Goal: Find contact information: Find contact information

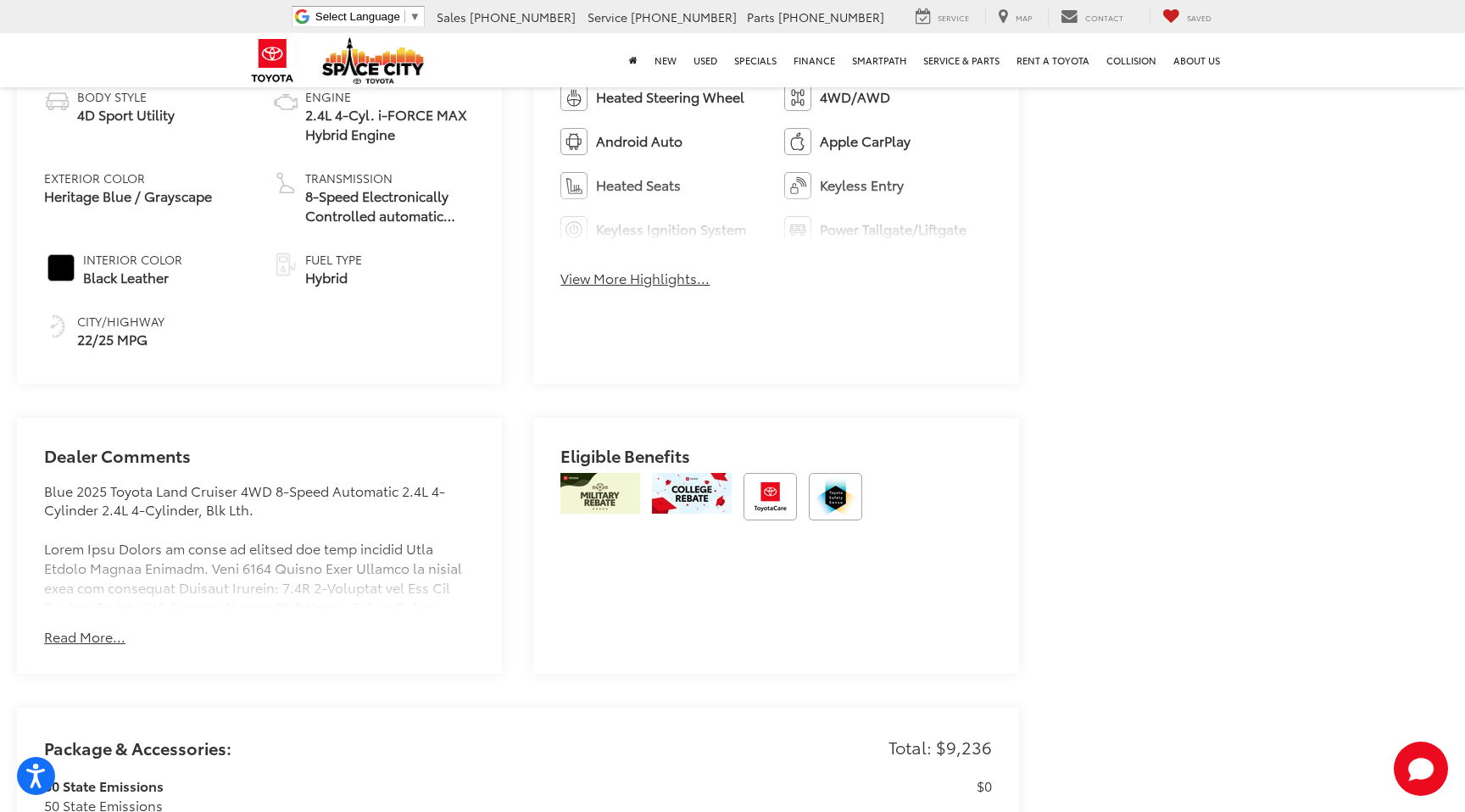
scroll to position [1044, 0]
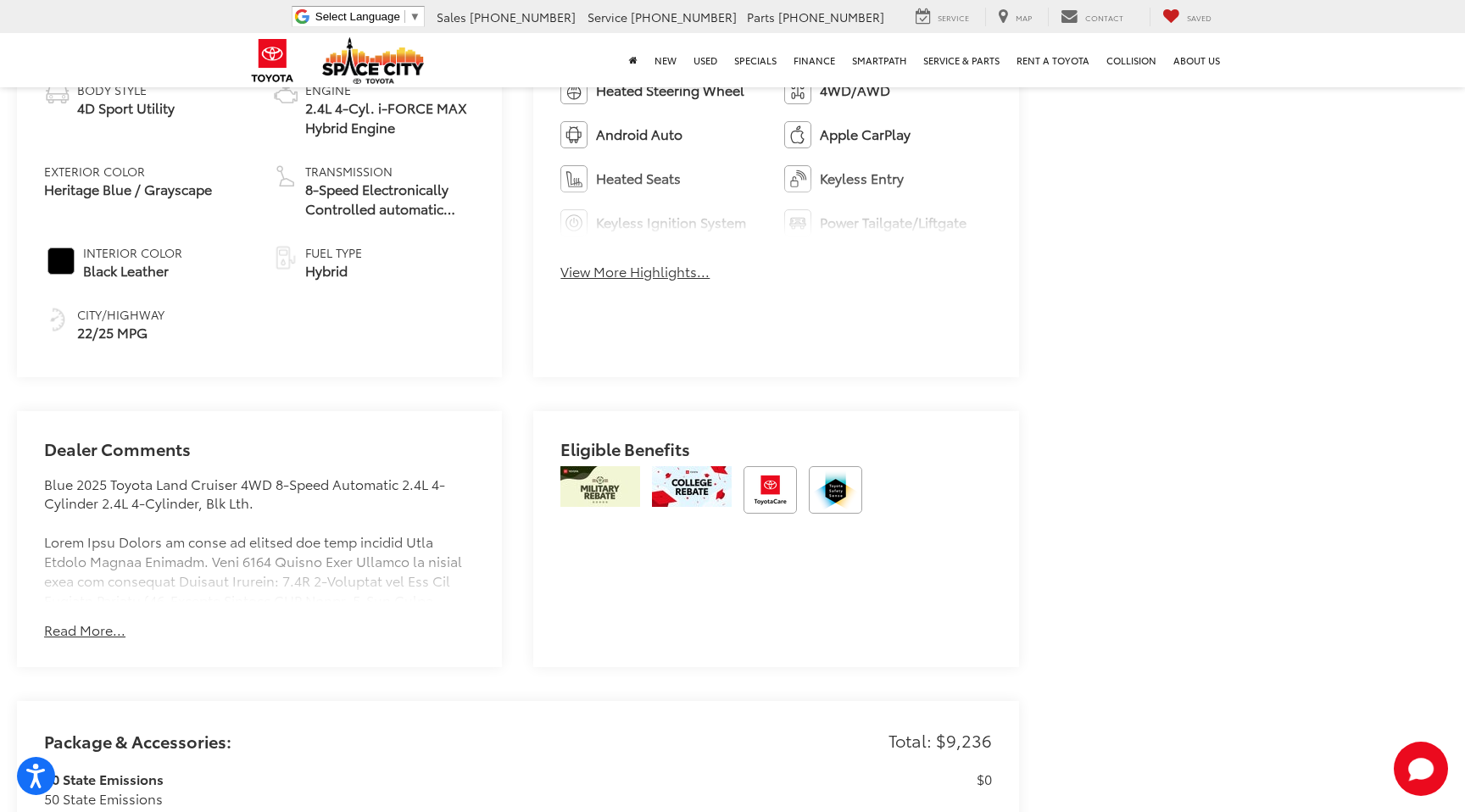
click at [121, 622] on button "Read More..." at bounding box center [84, 629] width 81 height 19
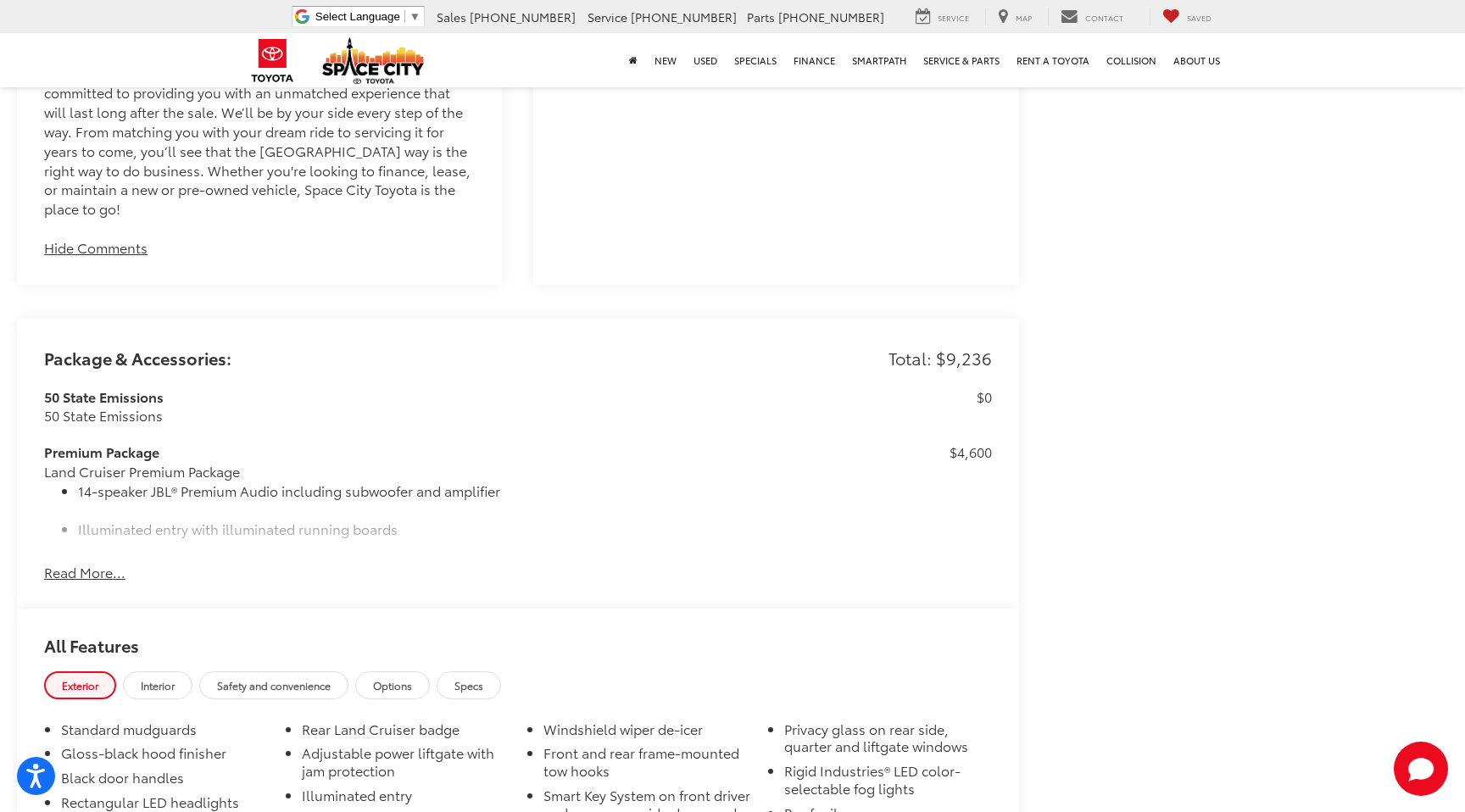
scroll to position [2473, 0]
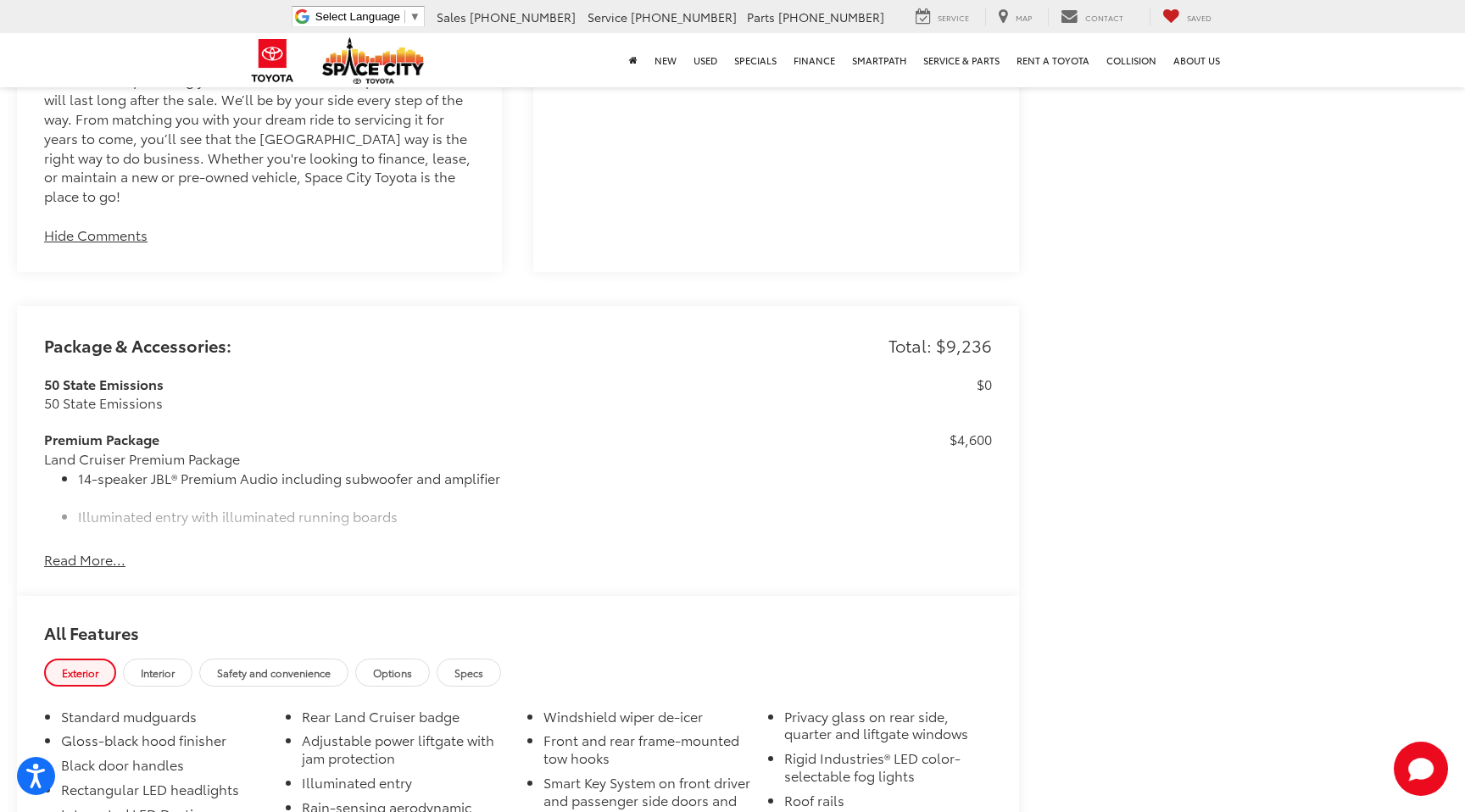
click at [100, 550] on button "Read More..." at bounding box center [84, 559] width 81 height 19
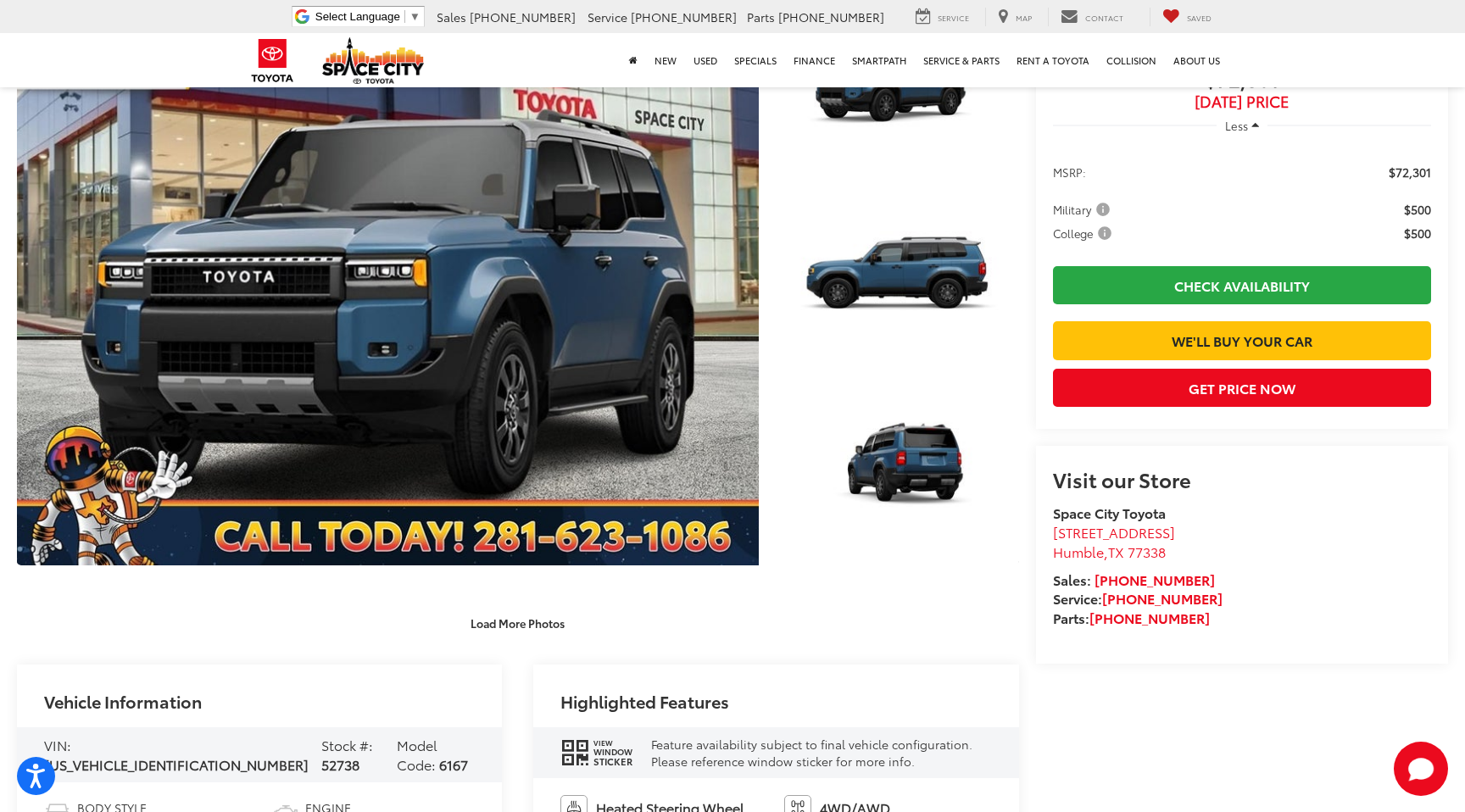
scroll to position [334, 0]
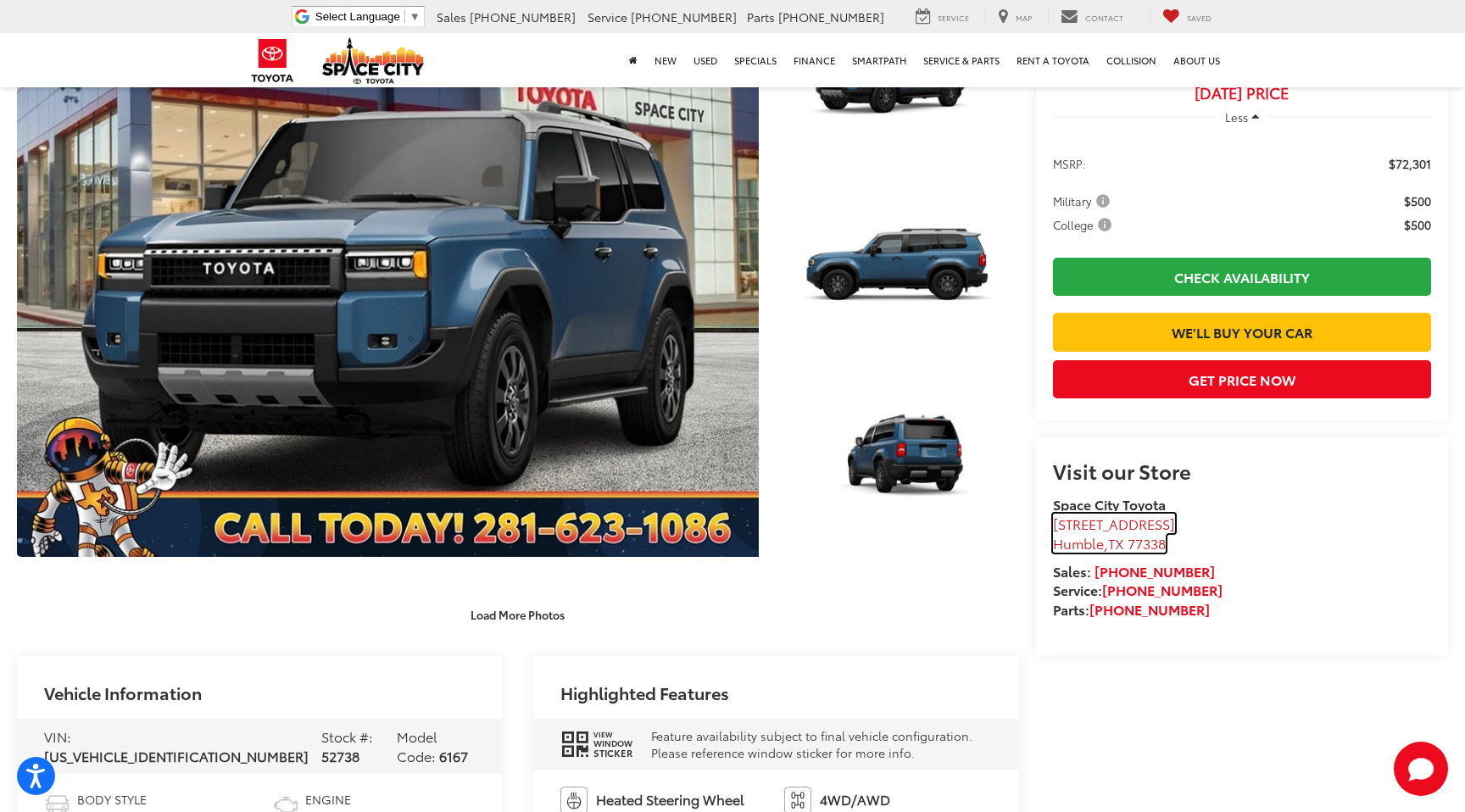
click at [1067, 533] on span "[STREET_ADDRESS]" at bounding box center [1114, 522] width 122 height 19
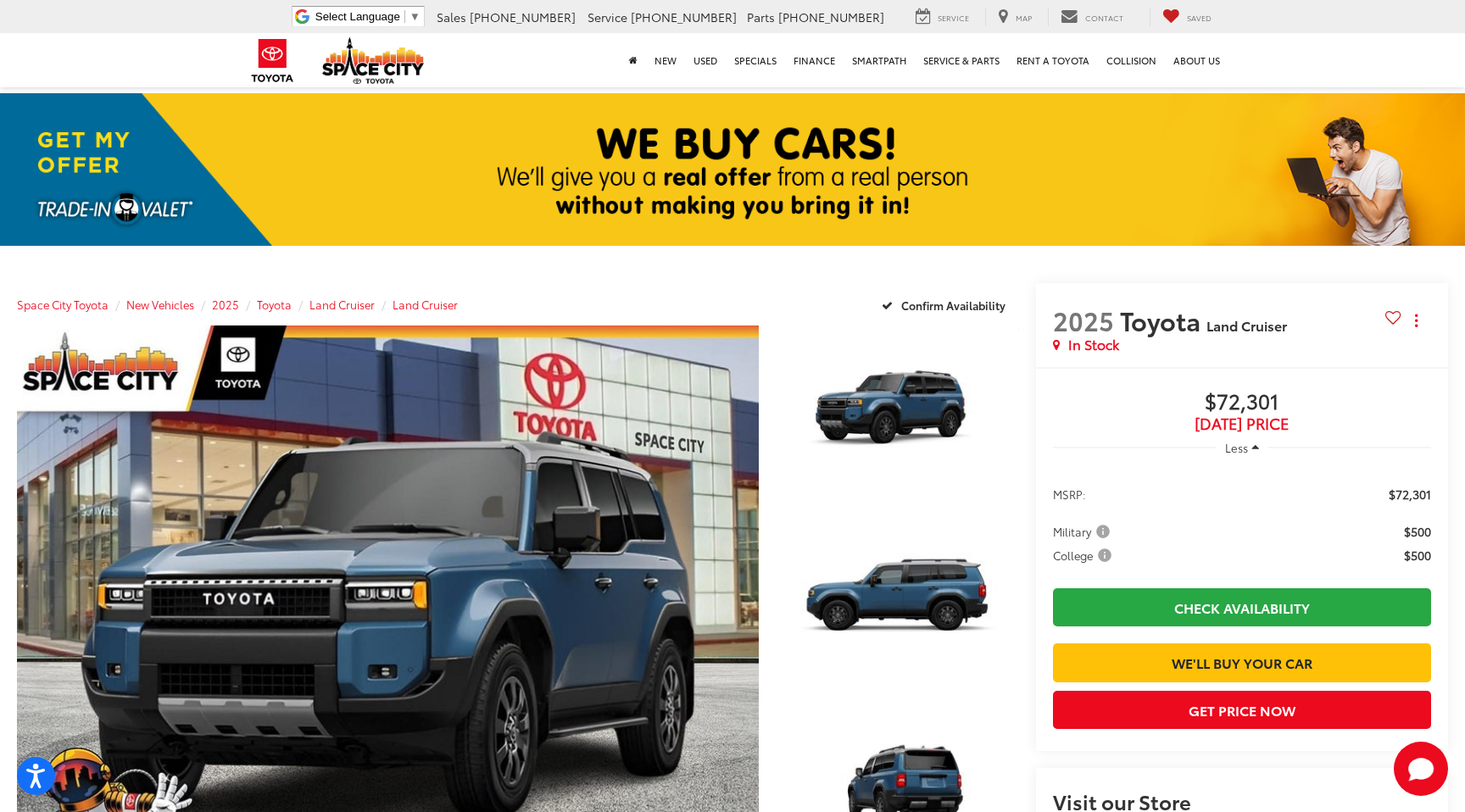
scroll to position [0, 0]
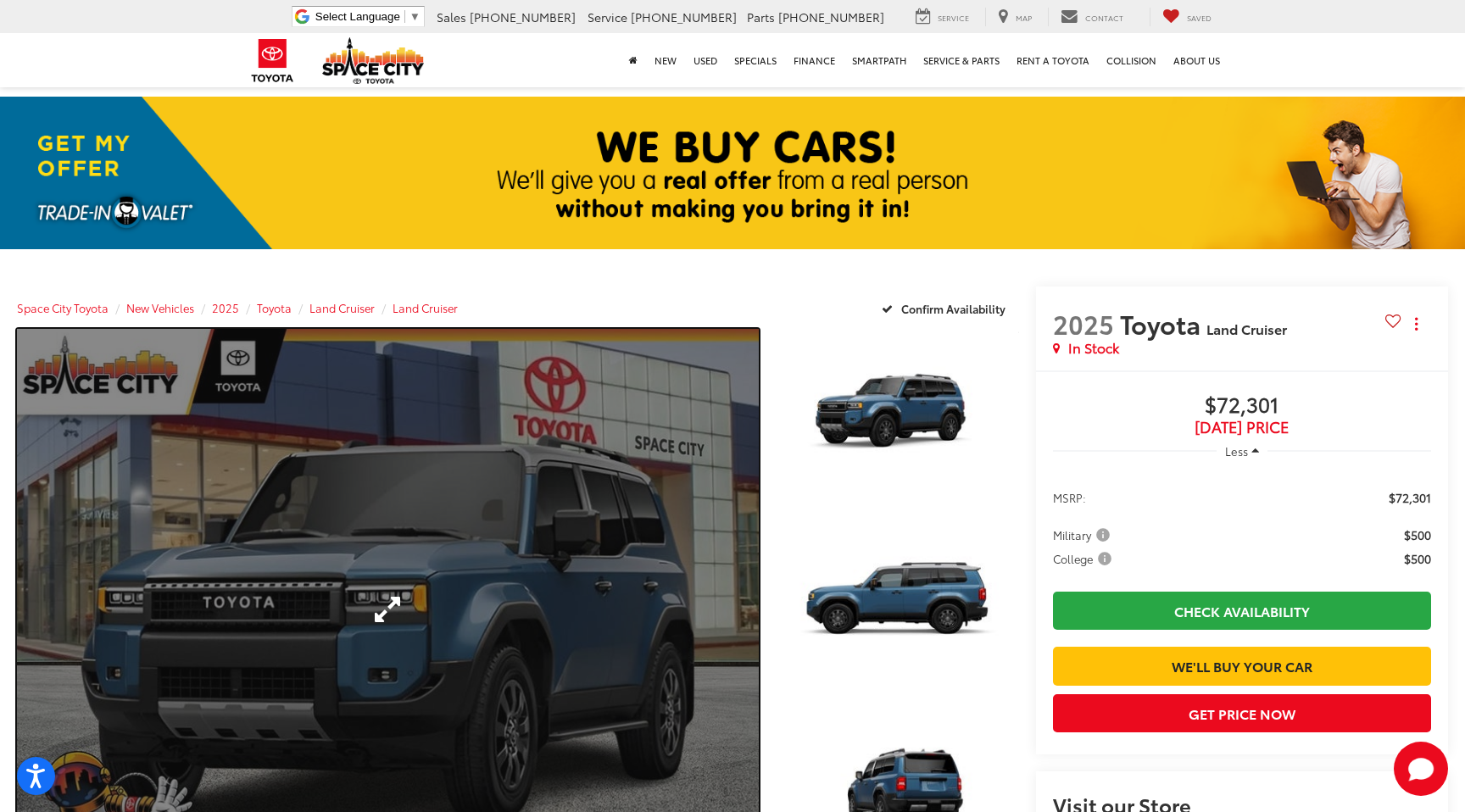
click at [388, 608] on link "Expand Photo 0" at bounding box center [388, 609] width 742 height 562
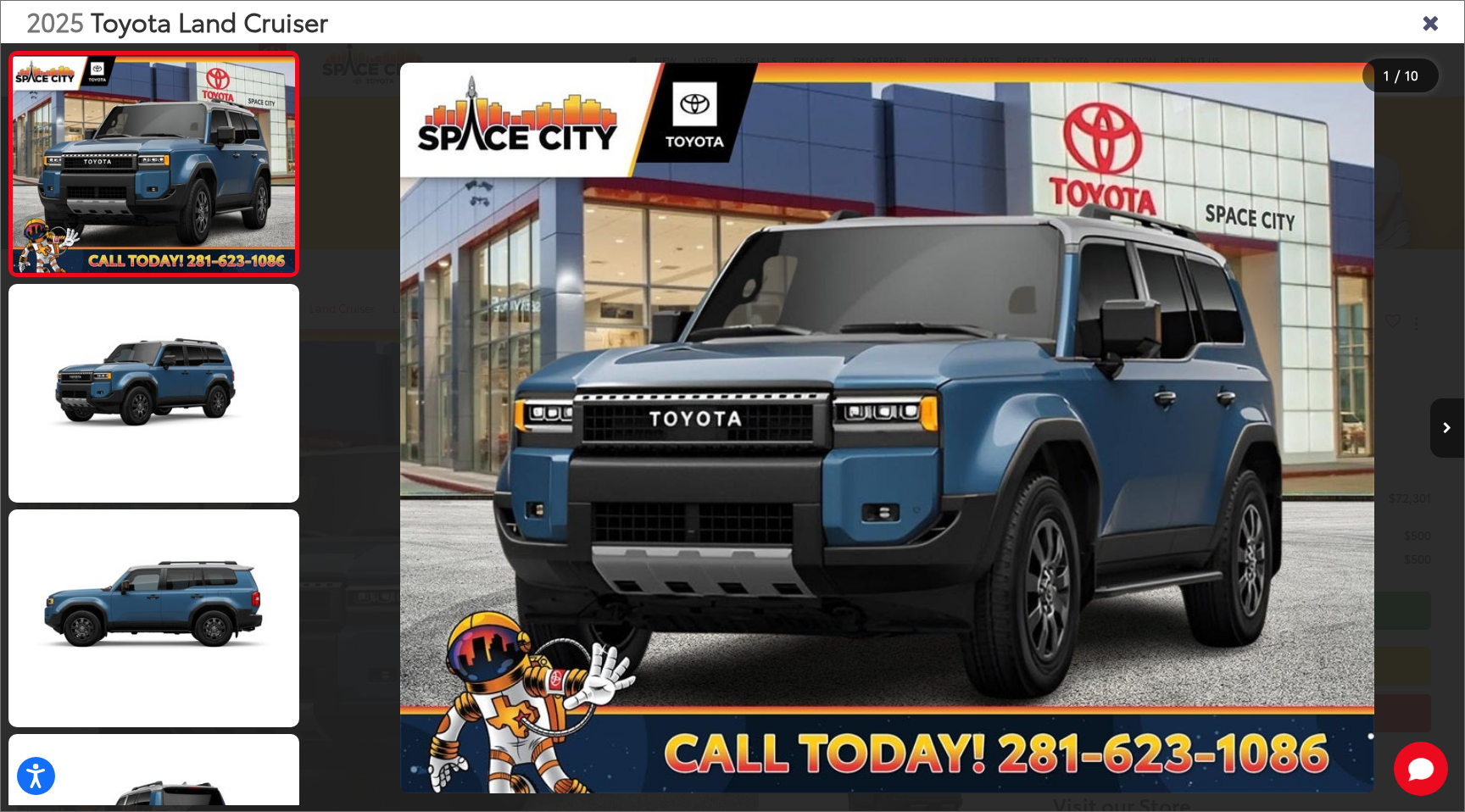
drag, startPoint x: 329, startPoint y: 175, endPoint x: 340, endPoint y: 175, distance: 11.0
click at [340, 175] on div at bounding box center [455, 427] width 289 height 770
drag, startPoint x: 340, startPoint y: 175, endPoint x: 317, endPoint y: 171, distance: 23.3
click at [317, 171] on div at bounding box center [455, 427] width 289 height 770
click at [1428, 20] on icon "Close gallery" at bounding box center [1430, 21] width 17 height 22
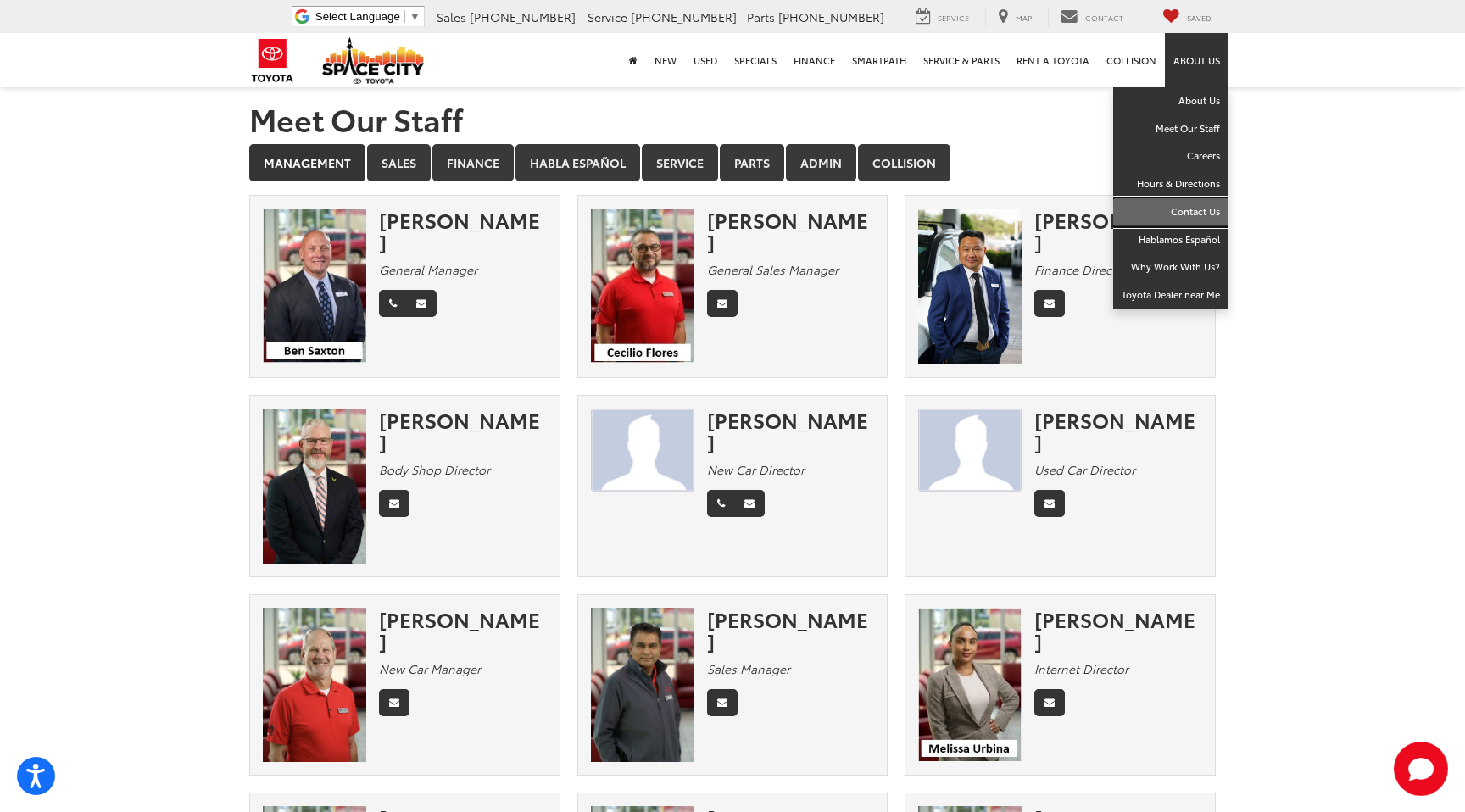
click at [1179, 208] on link "Contact Us" at bounding box center [1171, 212] width 115 height 28
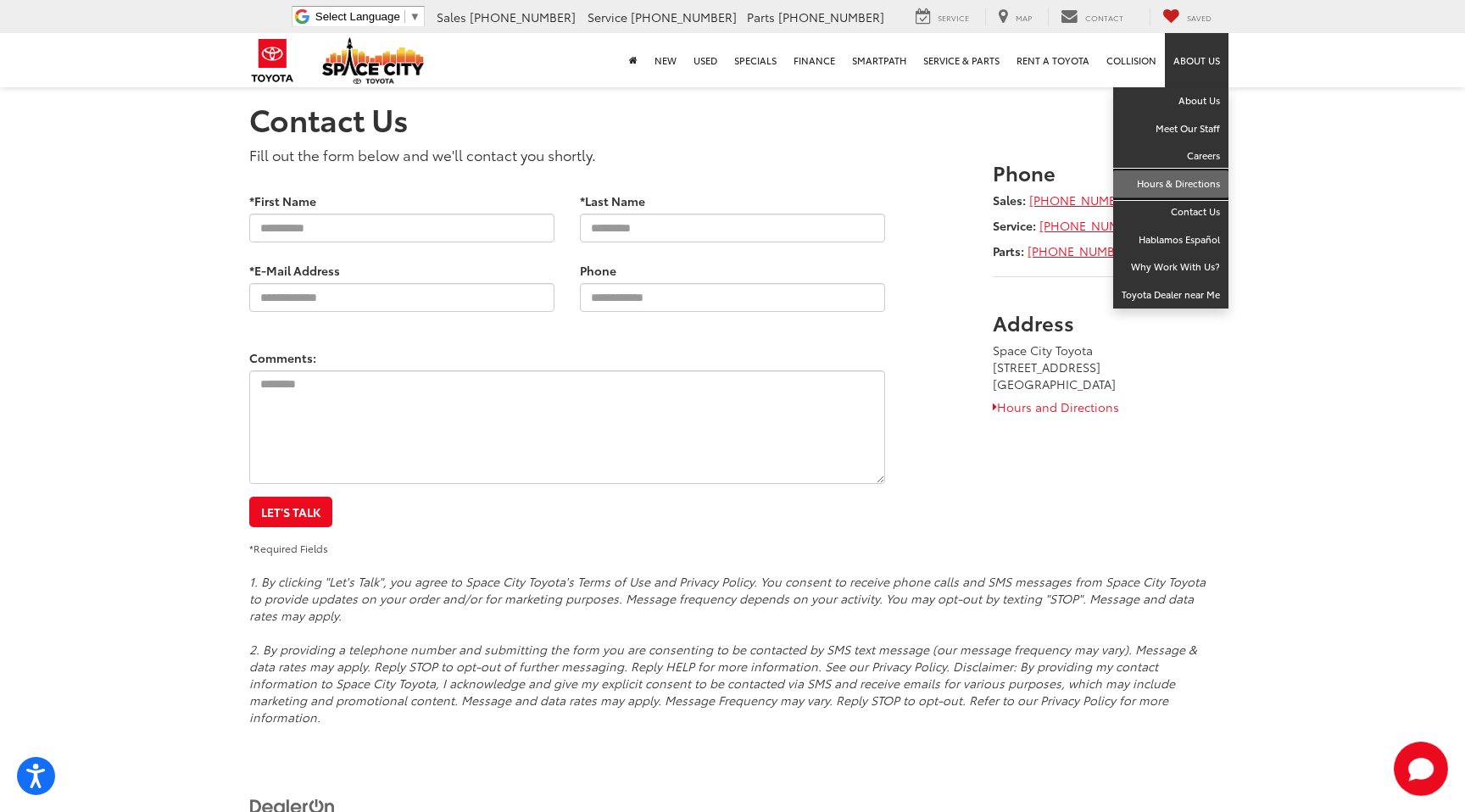
click at [1162, 184] on link "Hours & Directions" at bounding box center [1171, 185] width 115 height 28
